Goal: Transaction & Acquisition: Purchase product/service

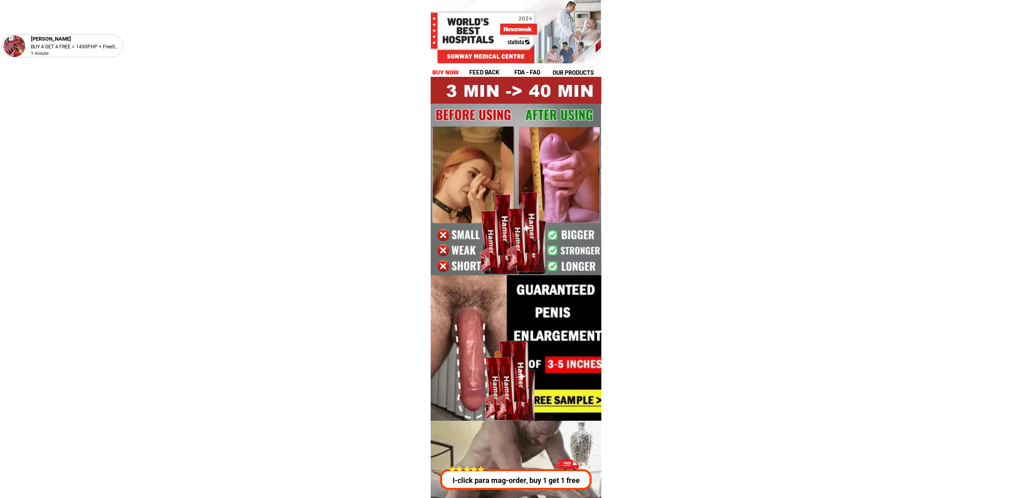
click at [519, 470] on div at bounding box center [516, 479] width 152 height 21
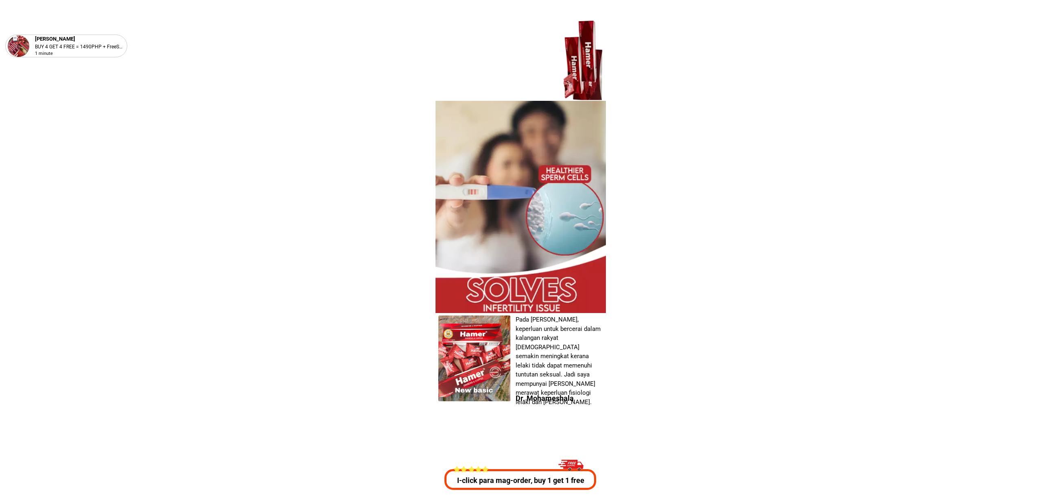
scroll to position [2929, 0]
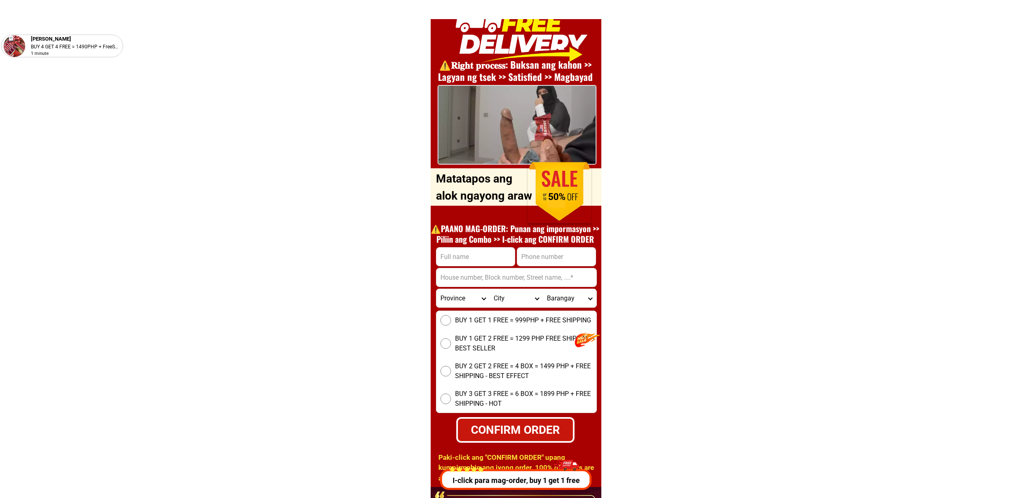
click at [483, 253] on input "Input full_name" at bounding box center [476, 257] width 78 height 18
paste input "Nicanor Manabo"
type input "Nicanor Manabo"
click at [483, 276] on input "Input address" at bounding box center [517, 277] width 160 height 18
paste input "Purok 3 Cebuano Group, Mun Wao, Lanao del Sur"
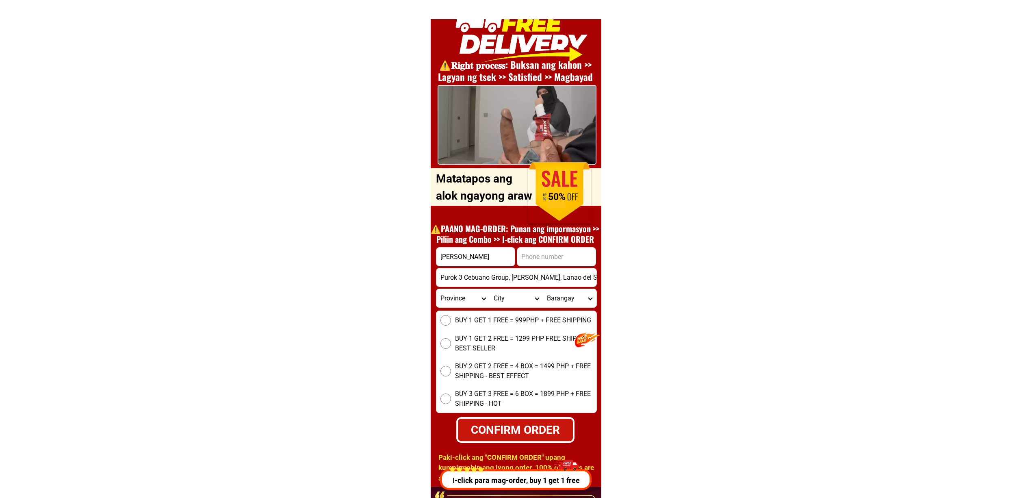
type input "Purok 3 Cebuano Group, Mun Wao, Lanao del Sur"
drag, startPoint x: 522, startPoint y: 257, endPoint x: 555, endPoint y: 265, distance: 34.4
click at [522, 256] on input "Input phone_number" at bounding box center [556, 257] width 78 height 18
paste input "0955 952 1538"
type input "09559521538"
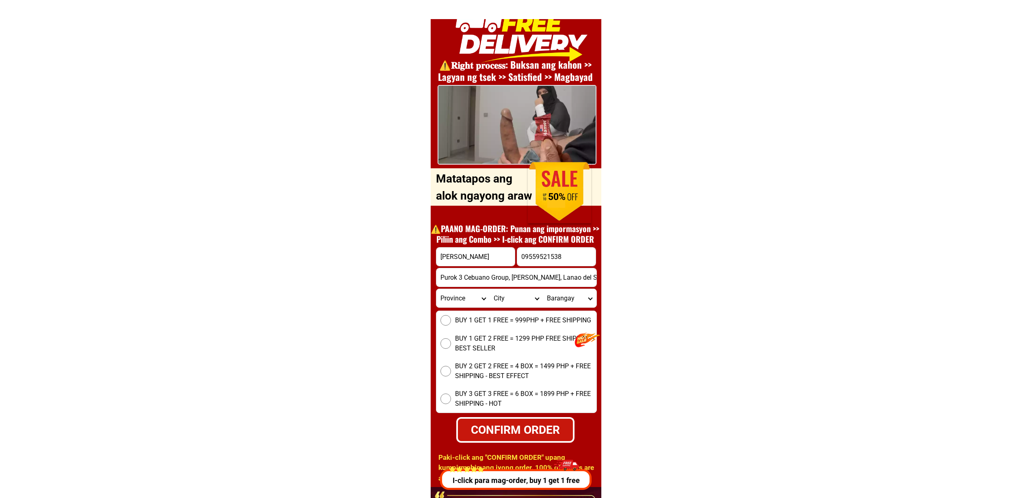
click at [496, 317] on span "BUY 1 GET 1 FREE = 999PHP + FREE SHIPPING" at bounding box center [523, 320] width 136 height 10
click at [451, 317] on input "BUY 1 GET 1 FREE = 999PHP + FREE SHIPPING" at bounding box center [446, 320] width 11 height 11
click at [502, 432] on div "CONFIRM ORDER" at bounding box center [515, 429] width 115 height 17
radio input "true"
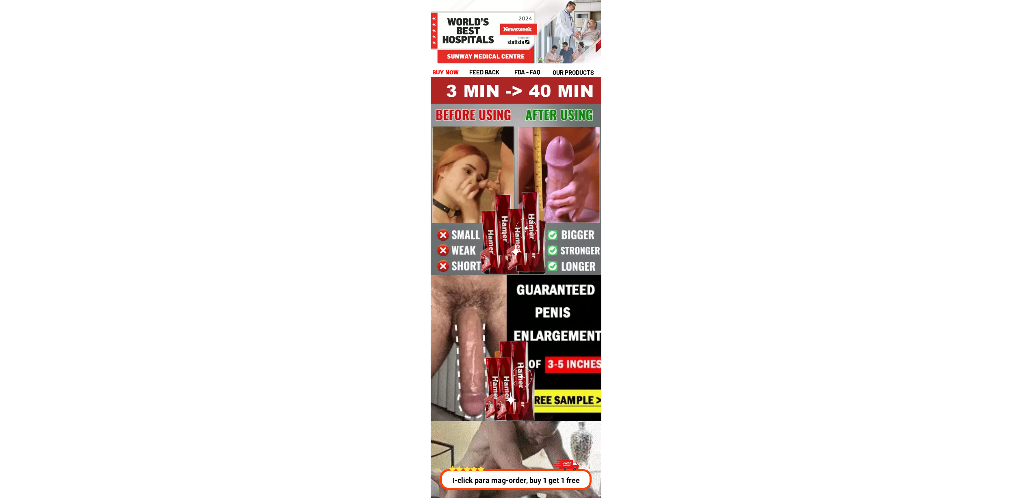
click at [554, 467] on div at bounding box center [565, 466] width 25 height 22
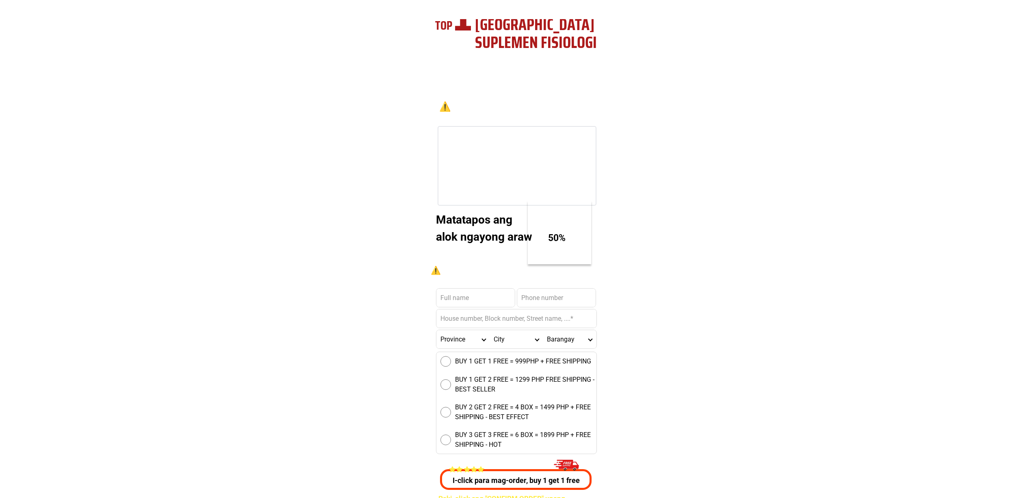
scroll to position [2929, 0]
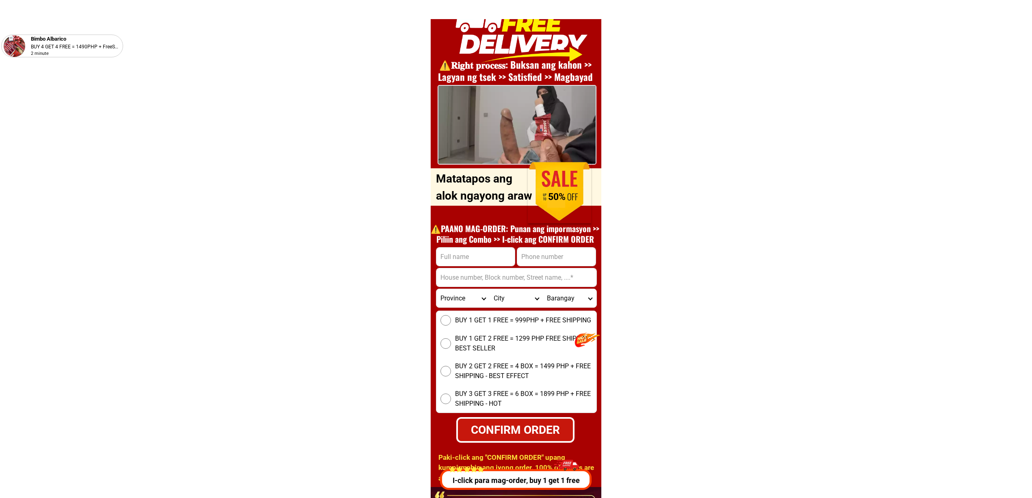
click at [480, 250] on input "Input full_name" at bounding box center [476, 257] width 78 height 18
paste input "[PERSON_NAME]"
type input "[PERSON_NAME]"
drag, startPoint x: 560, startPoint y: 252, endPoint x: 567, endPoint y: 263, distance: 12.1
click at [562, 256] on input "Input phone_number" at bounding box center [556, 257] width 78 height 18
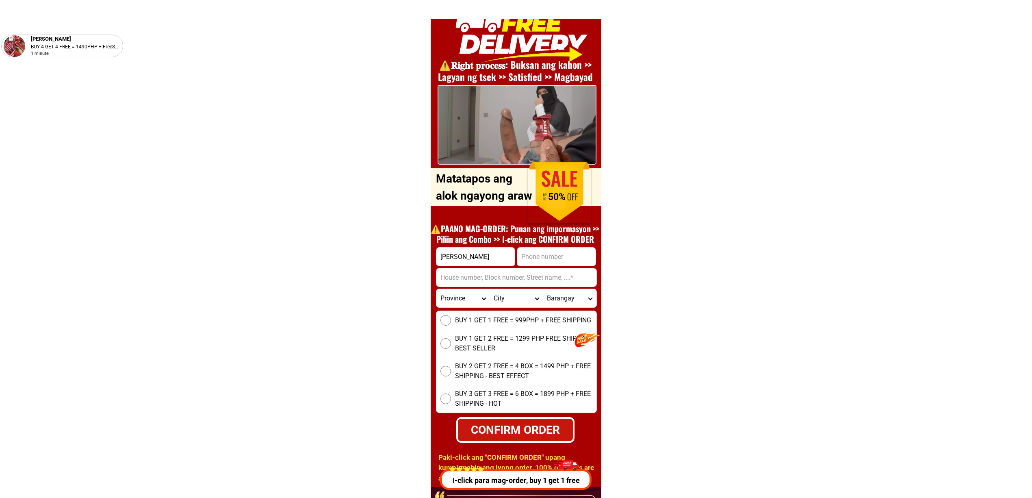
paste input "+63) [PHONE_NUMBER]""
type input "[PHONE_NUMBER]"
click at [493, 345] on span "BUY 1 GET 2 FREE = 1299 PHP FREE SHIPPING - BEST SELLER" at bounding box center [525, 344] width 141 height 20
click at [451, 345] on input "BUY 1 GET 2 FREE = 1299 PHP FREE SHIPPING - BEST SELLER" at bounding box center [446, 343] width 11 height 11
radio input "true"
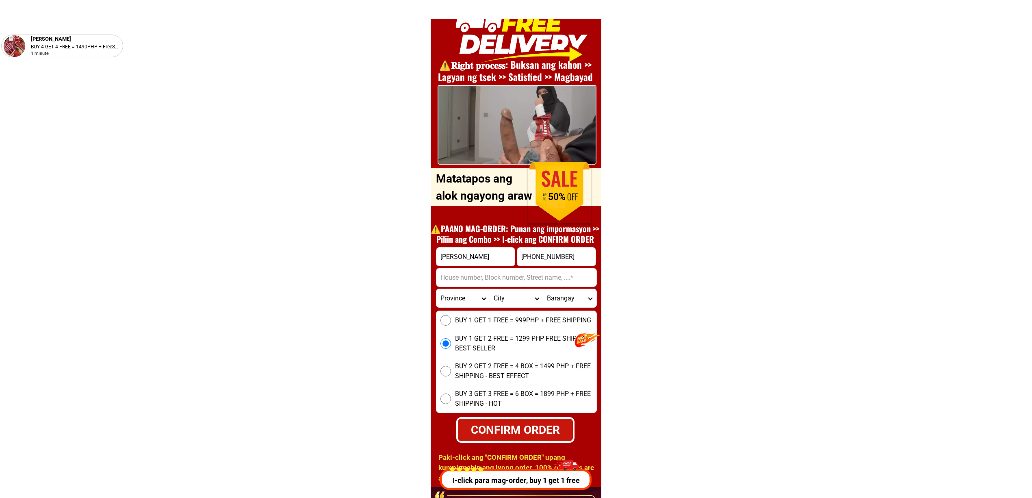
click at [479, 273] on input "Input address" at bounding box center [517, 277] width 160 height 18
paste input "Far East Asia Bldg.[STREET_ADDRESS][PERSON_NAME] Basìde BDO In Front City State…"
click at [589, 277] on input "Far East Asia Bldg.[STREET_ADDRESS][PERSON_NAME] Basìde BDO In Front City State…" at bounding box center [517, 277] width 160 height 18
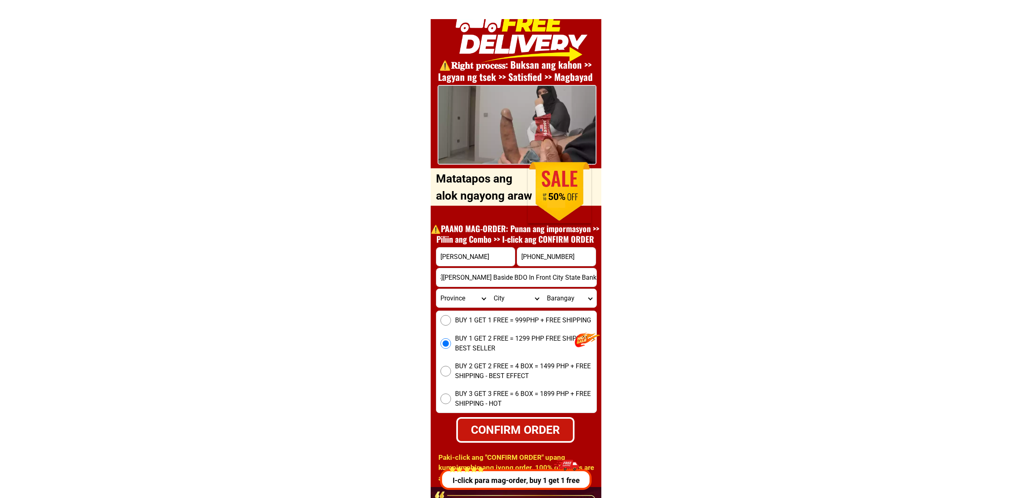
click at [449, 272] on input "Far East Asia Bldg.[STREET_ADDRESS][PERSON_NAME] Basìde BDO In Front City State…" at bounding box center [517, 277] width 160 height 18
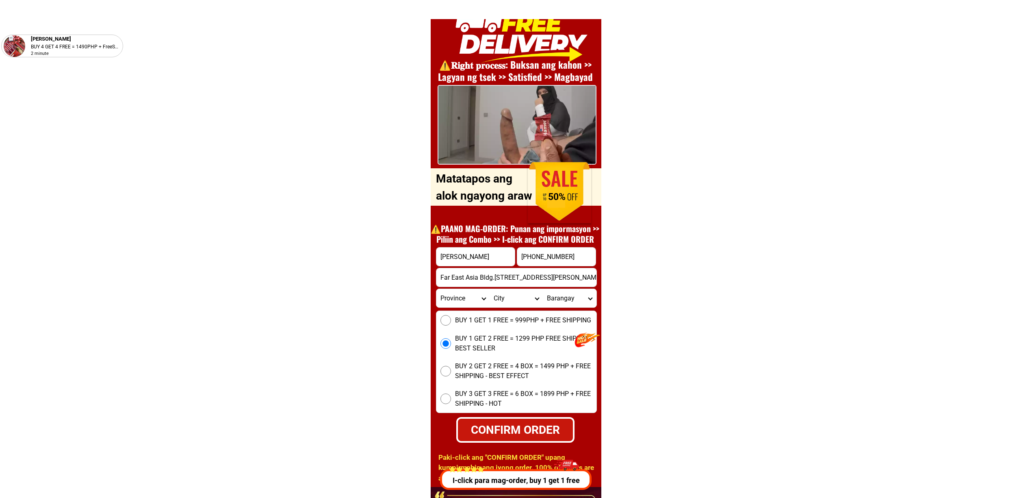
type input "Far East Asia Bldg.[STREET_ADDRESS][PERSON_NAME] Basìde BDO In Front City State…"
click at [513, 431] on div "CONFIRM ORDER" at bounding box center [515, 429] width 115 height 17
radio input "true"
